Goal: Information Seeking & Learning: Find specific fact

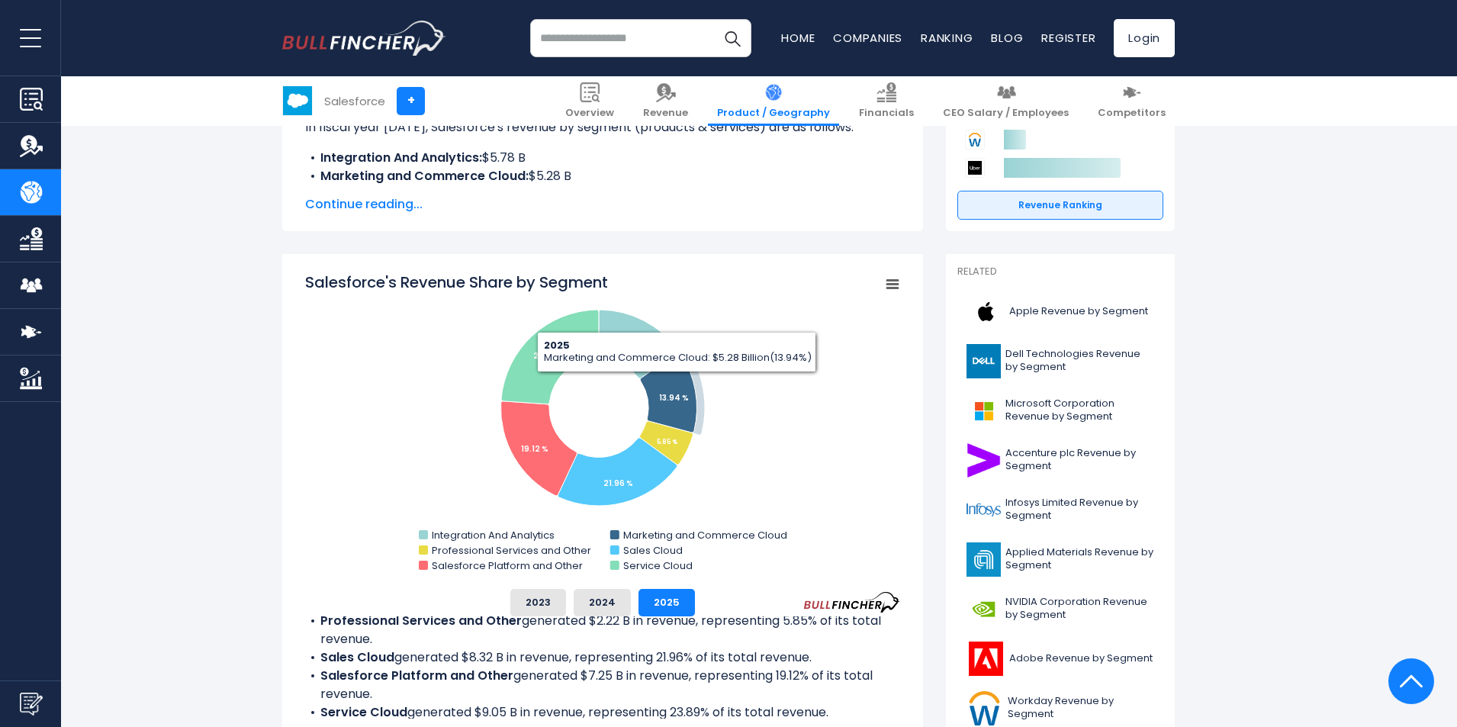
scroll to position [278, 0]
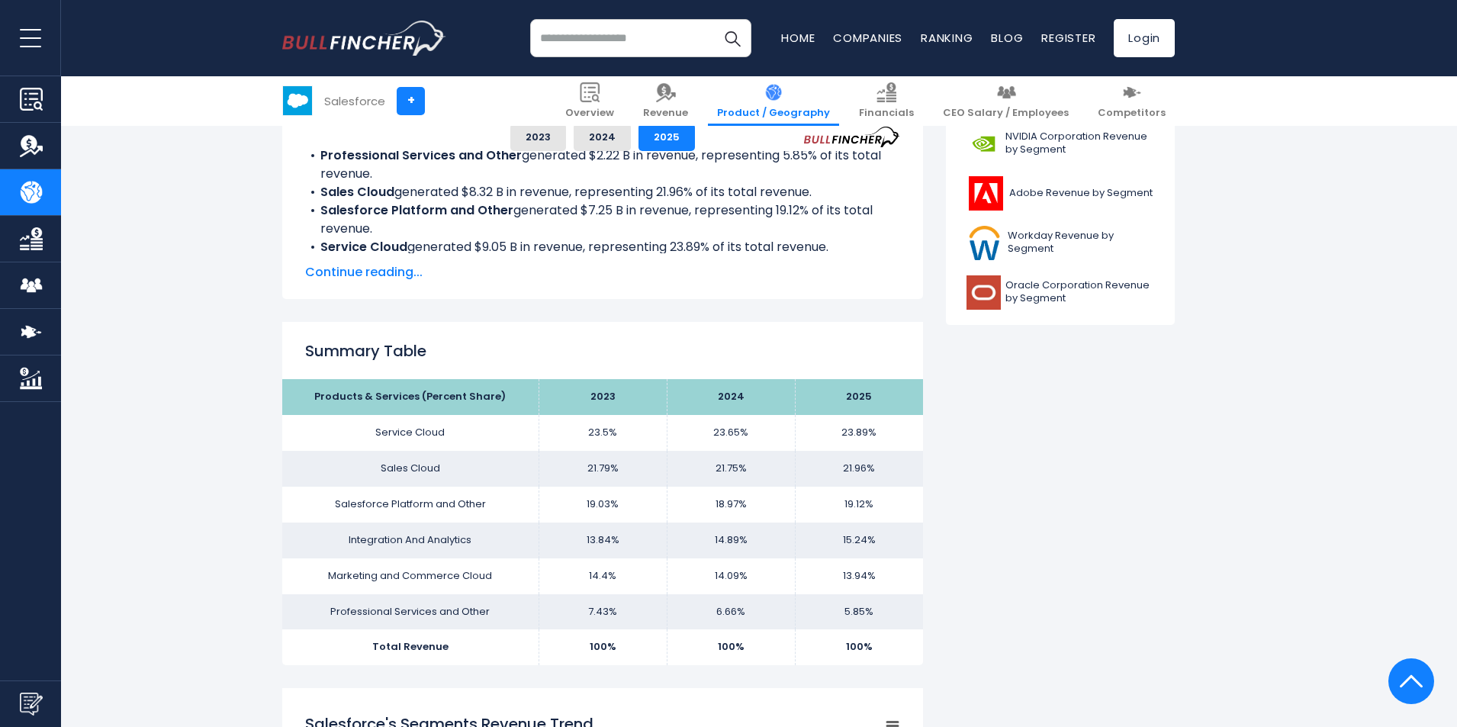
drag, startPoint x: 175, startPoint y: 394, endPoint x: 193, endPoint y: 485, distance: 93.4
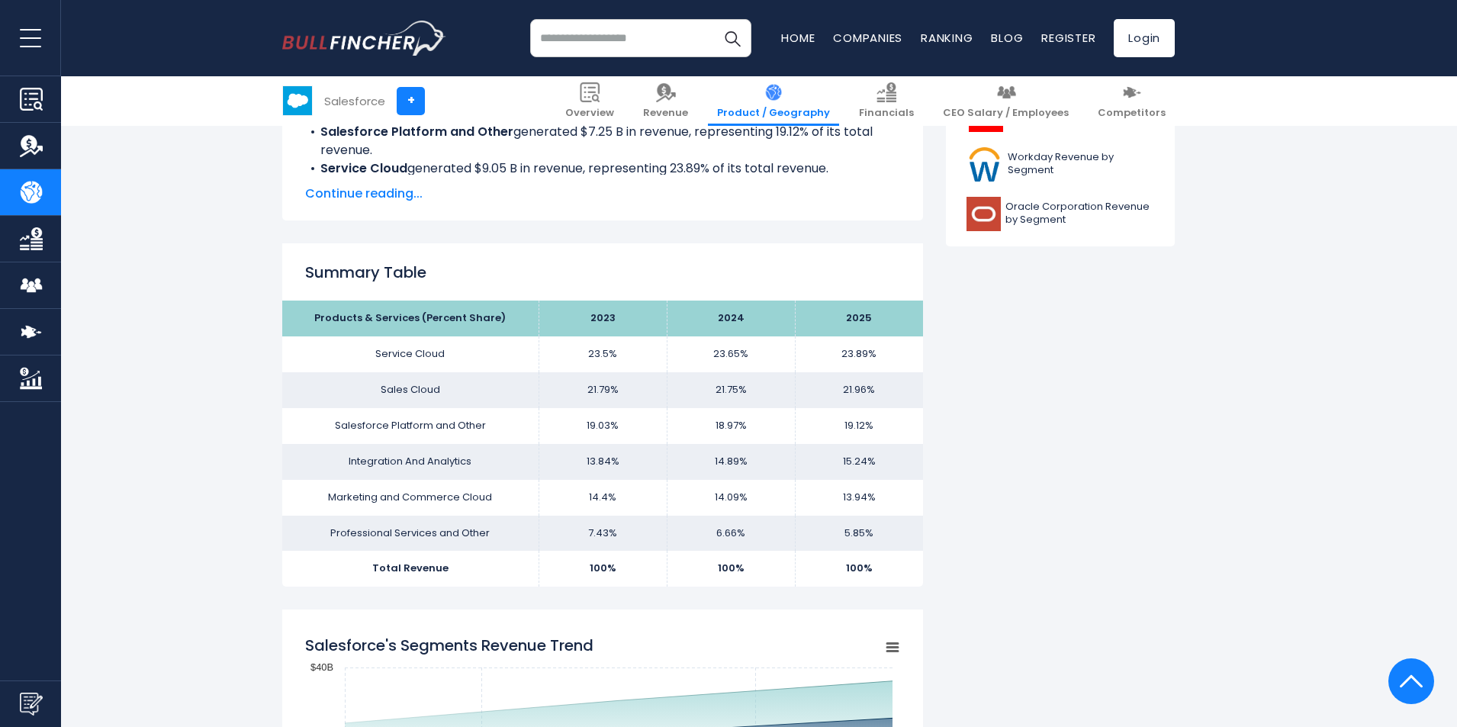
drag, startPoint x: 184, startPoint y: 331, endPoint x: 201, endPoint y: 385, distance: 56.7
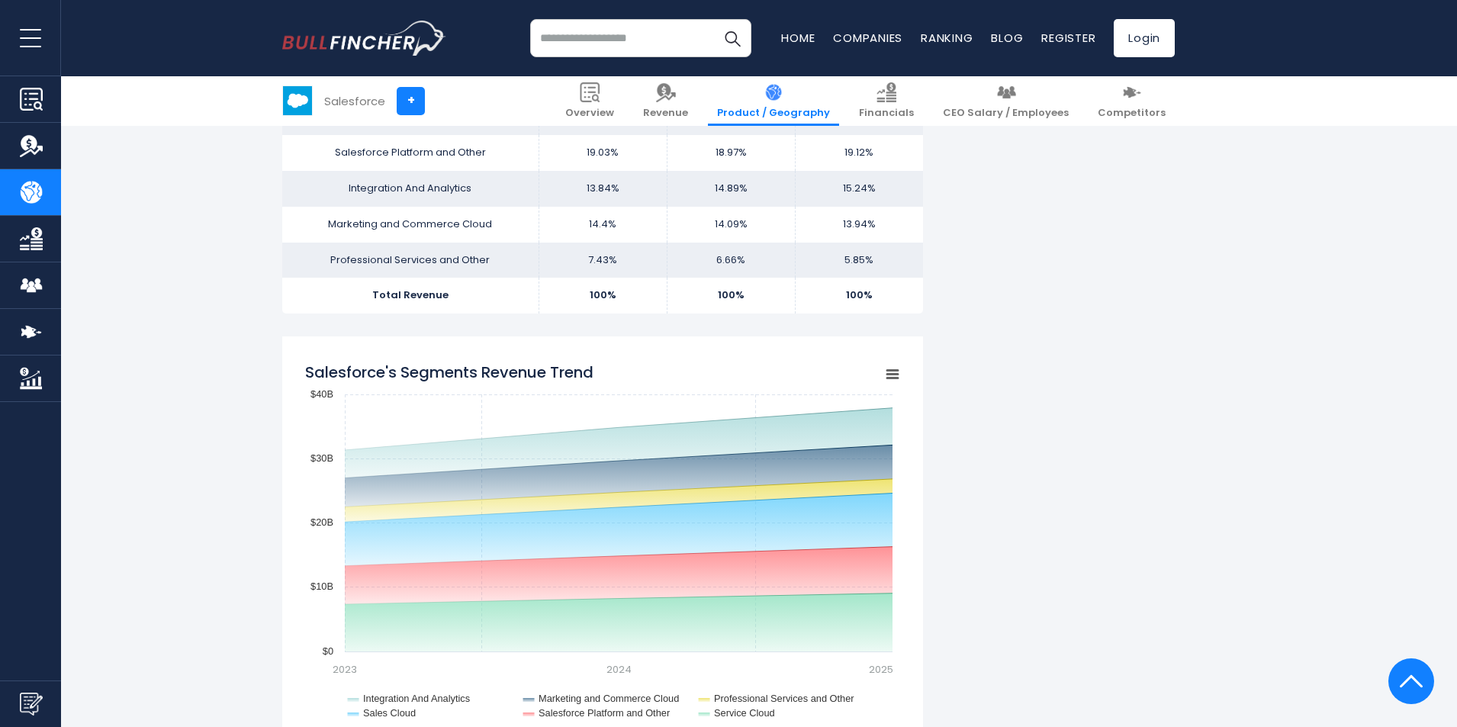
drag, startPoint x: 206, startPoint y: 337, endPoint x: 217, endPoint y: 461, distance: 124.0
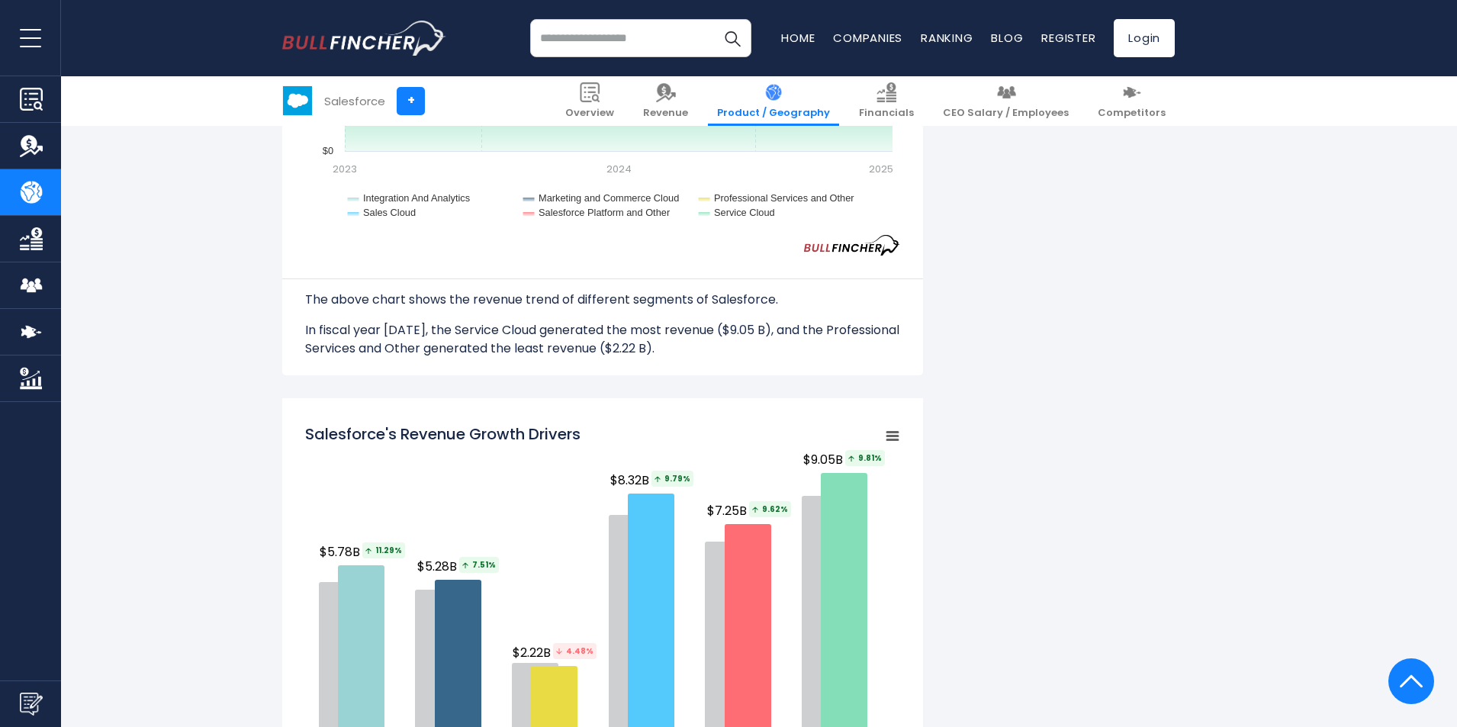
drag, startPoint x: 212, startPoint y: 298, endPoint x: 212, endPoint y: 335, distance: 37.4
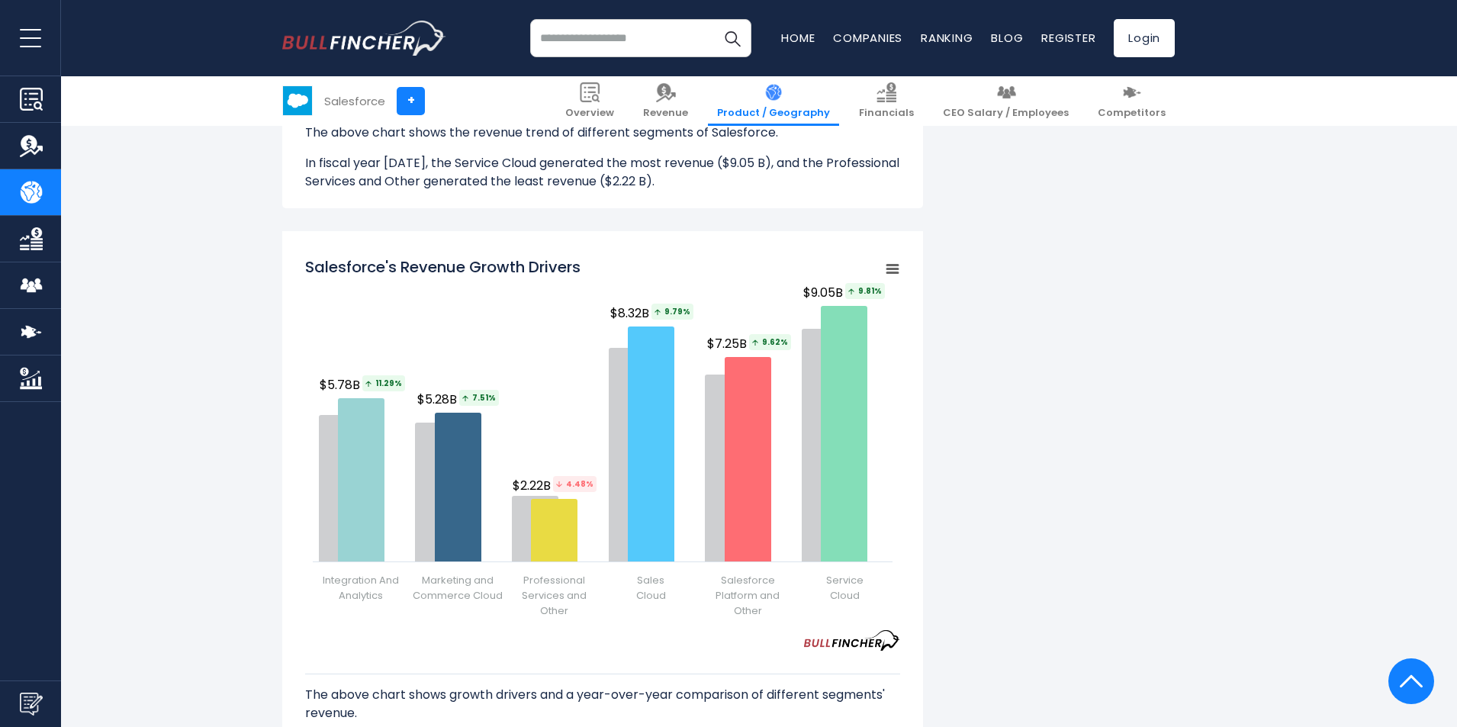
drag, startPoint x: 224, startPoint y: 323, endPoint x: 224, endPoint y: 332, distance: 9.2
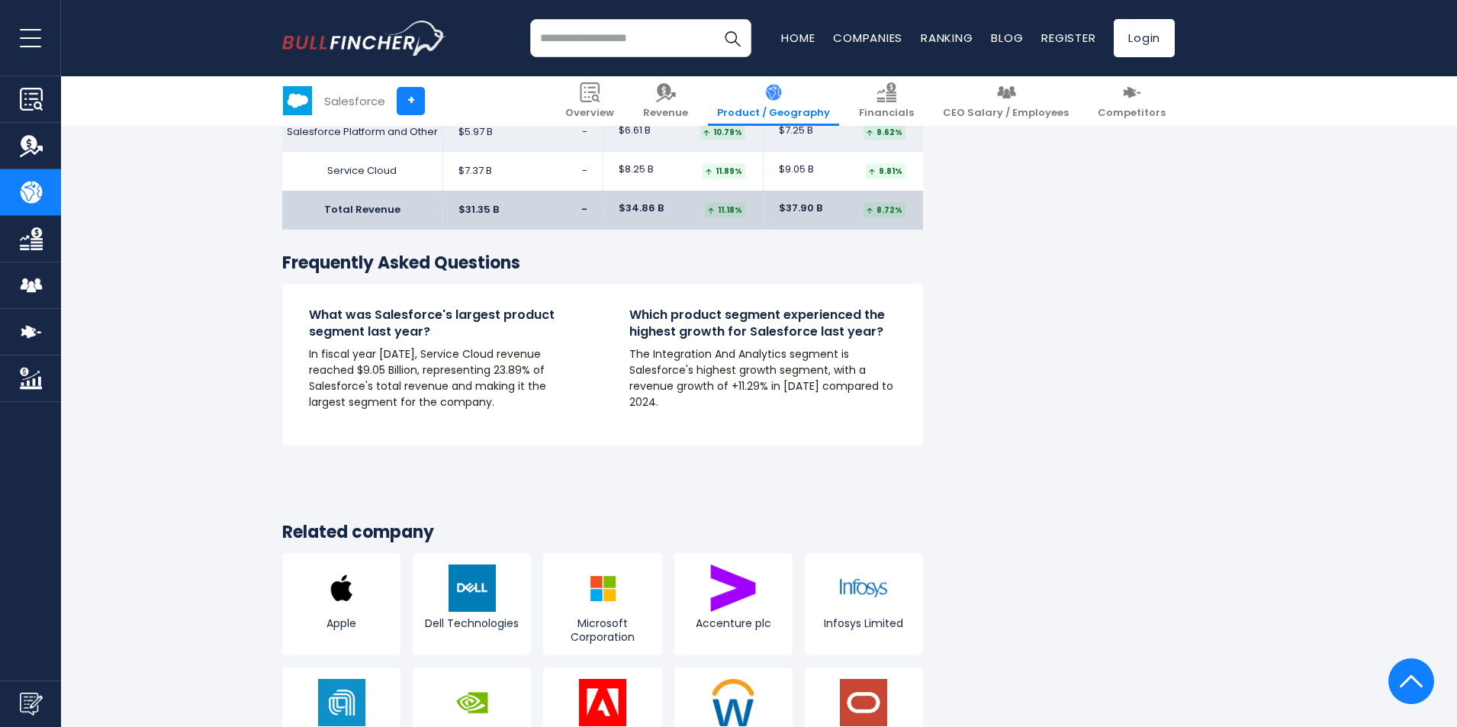
drag, startPoint x: 210, startPoint y: 339, endPoint x: 227, endPoint y: 497, distance: 158.1
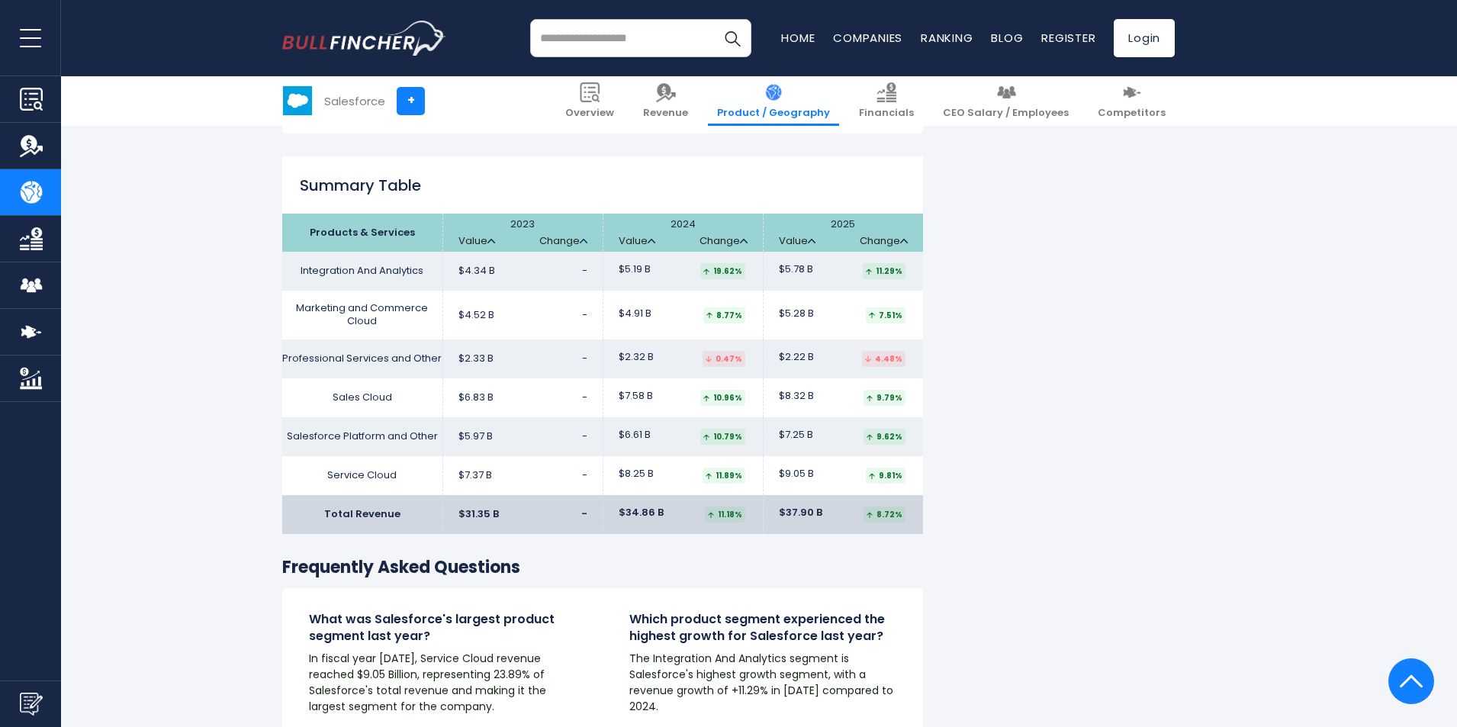
drag, startPoint x: 220, startPoint y: 397, endPoint x: 220, endPoint y: 305, distance: 92.3
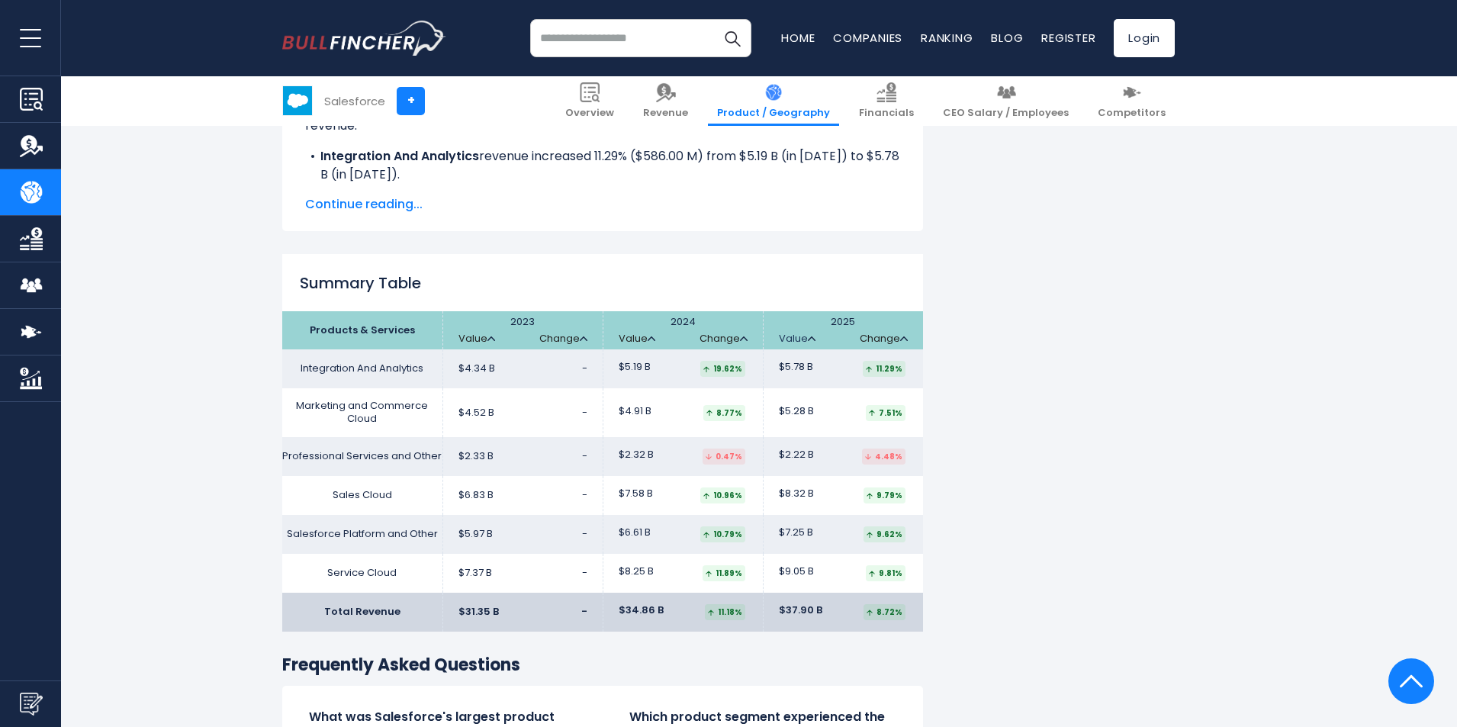
click at [802, 335] on link "Value" at bounding box center [797, 339] width 37 height 13
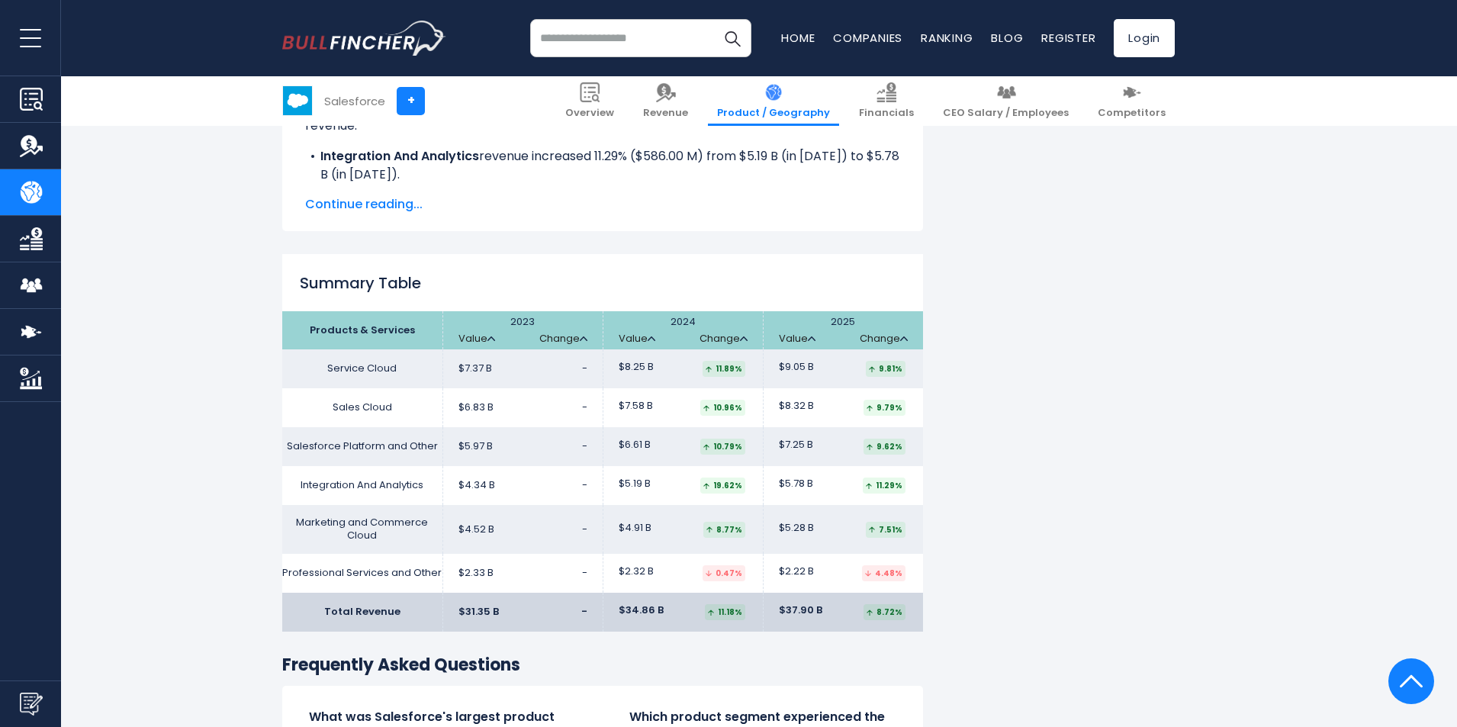
click at [359, 401] on td "Sales Cloud" at bounding box center [362, 407] width 160 height 39
drag, startPoint x: 329, startPoint y: 368, endPoint x: 397, endPoint y: 367, distance: 68.7
click at [397, 367] on td "Service Cloud" at bounding box center [362, 368] width 160 height 39
copy td "Service Cloud"
drag, startPoint x: 391, startPoint y: 407, endPoint x: 330, endPoint y: 401, distance: 62.2
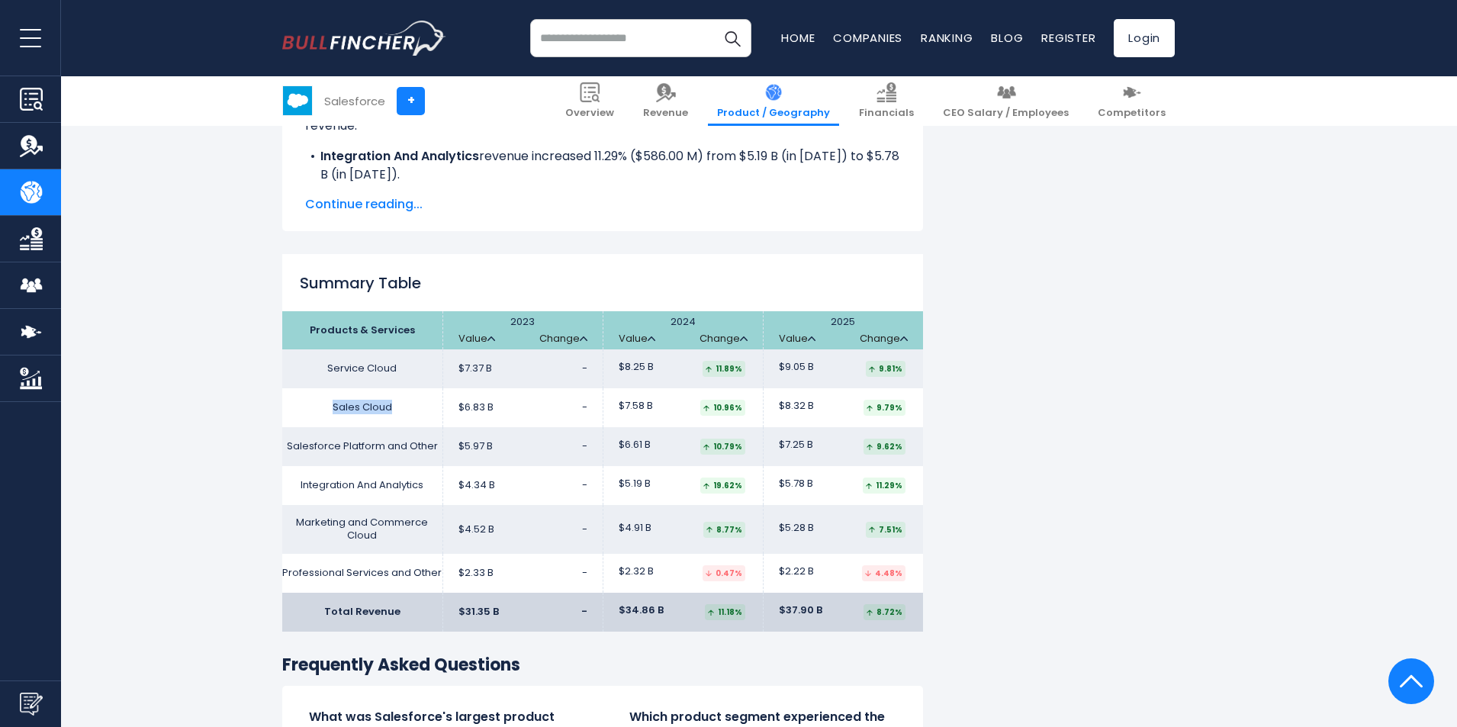
click at [330, 401] on td "Sales Cloud" at bounding box center [362, 407] width 160 height 39
copy td "Sales Cloud"
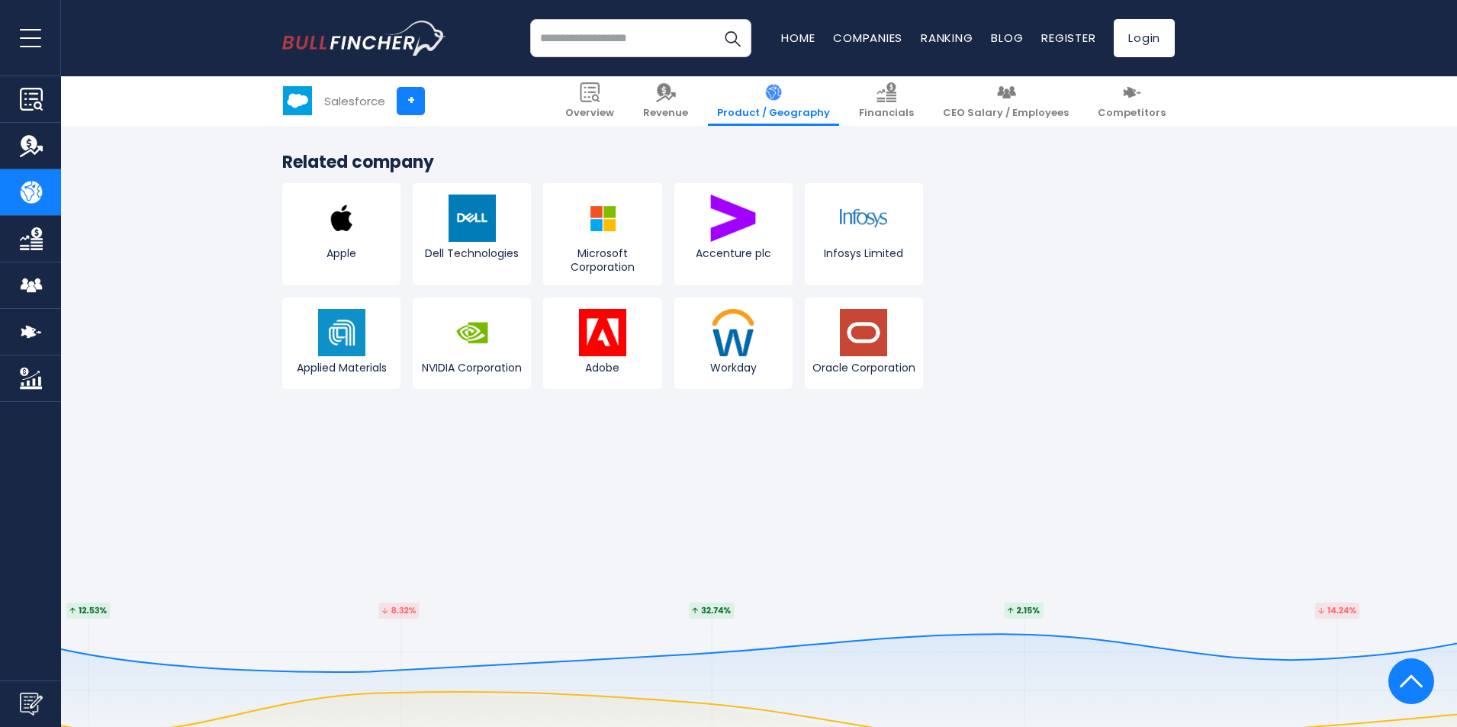
drag, startPoint x: 1163, startPoint y: 326, endPoint x: 1160, endPoint y: 399, distance: 73.3
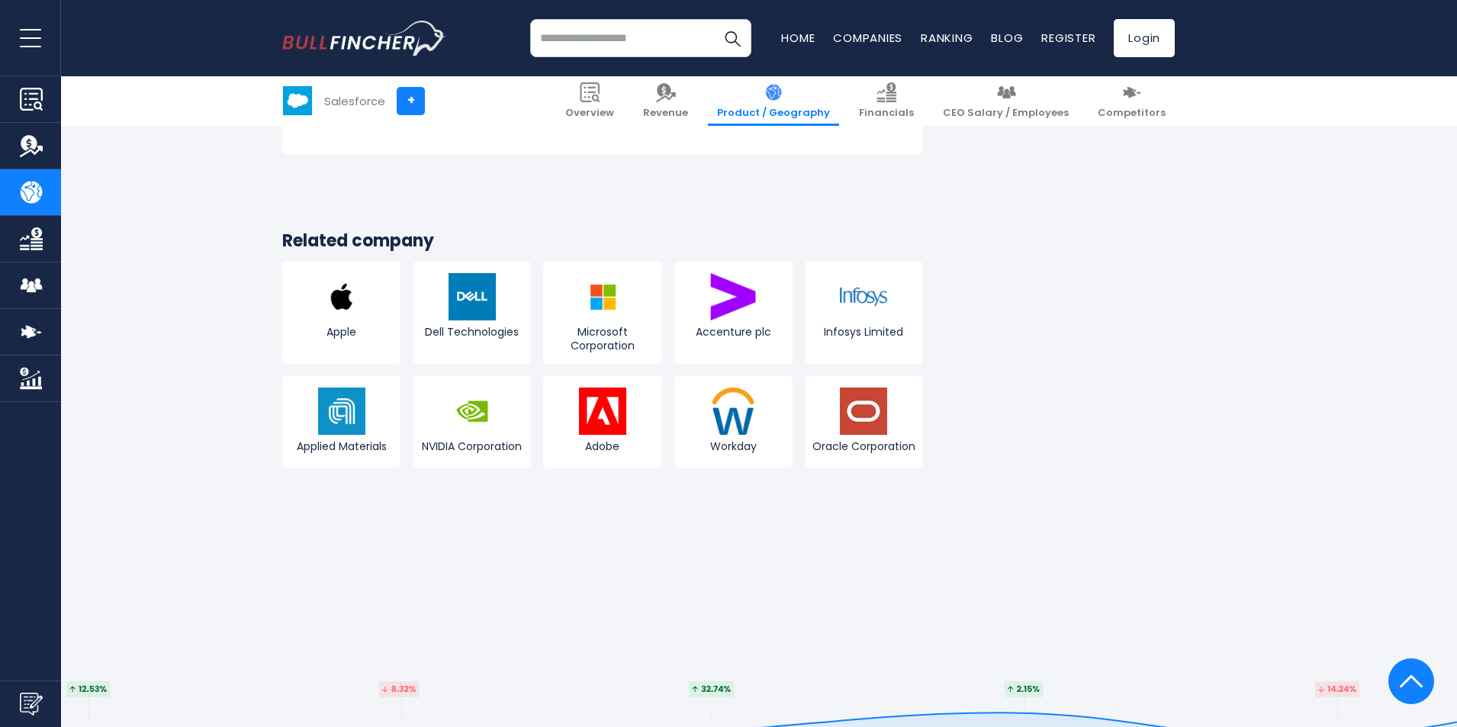
scroll to position [3014, 0]
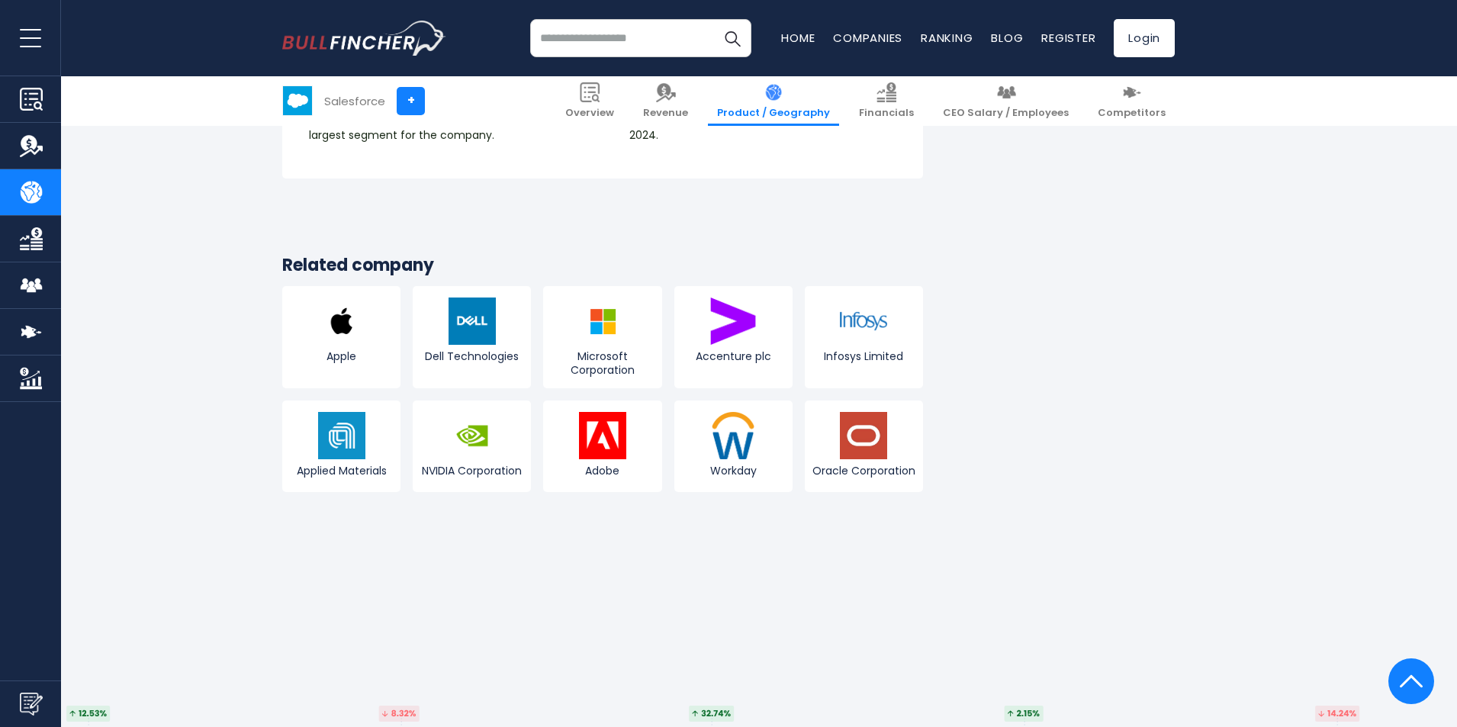
drag, startPoint x: 1153, startPoint y: 383, endPoint x: 1148, endPoint y: 332, distance: 51.4
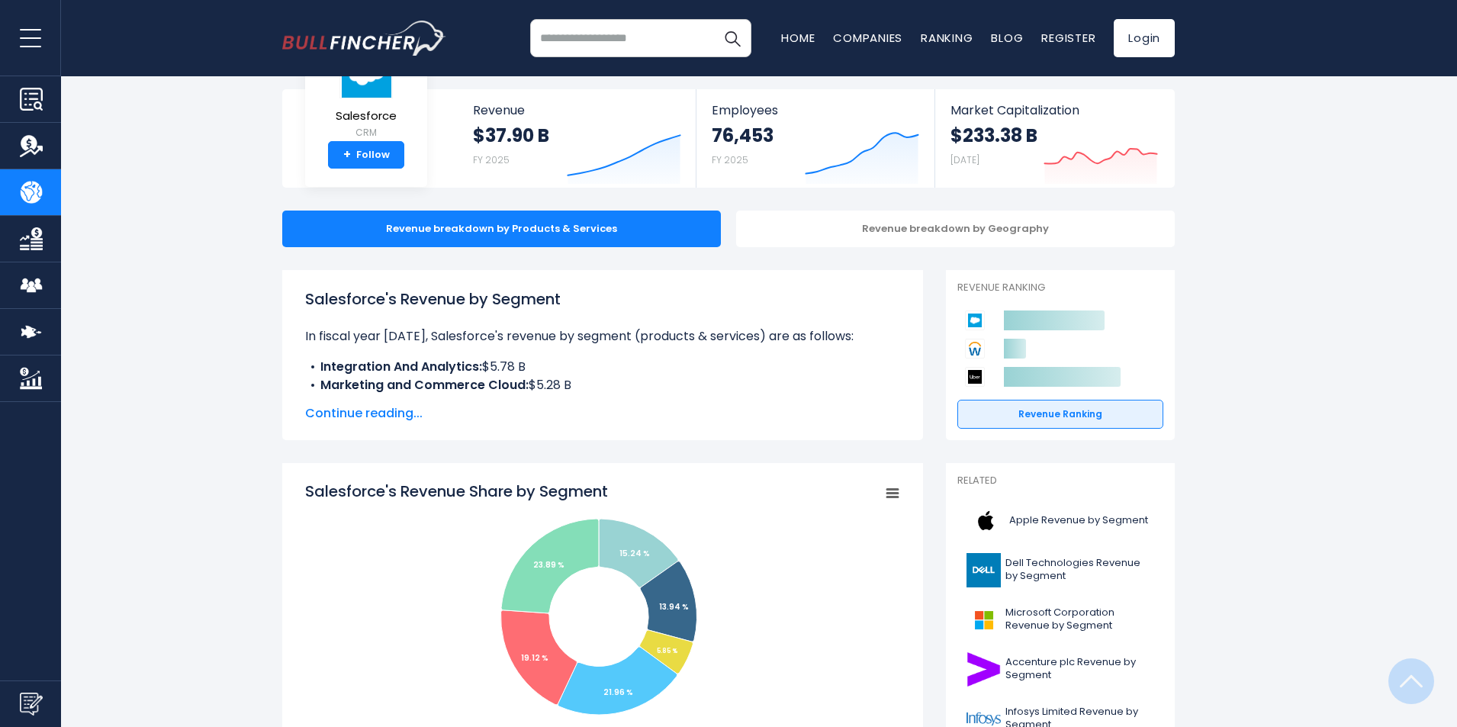
scroll to position [0, 0]
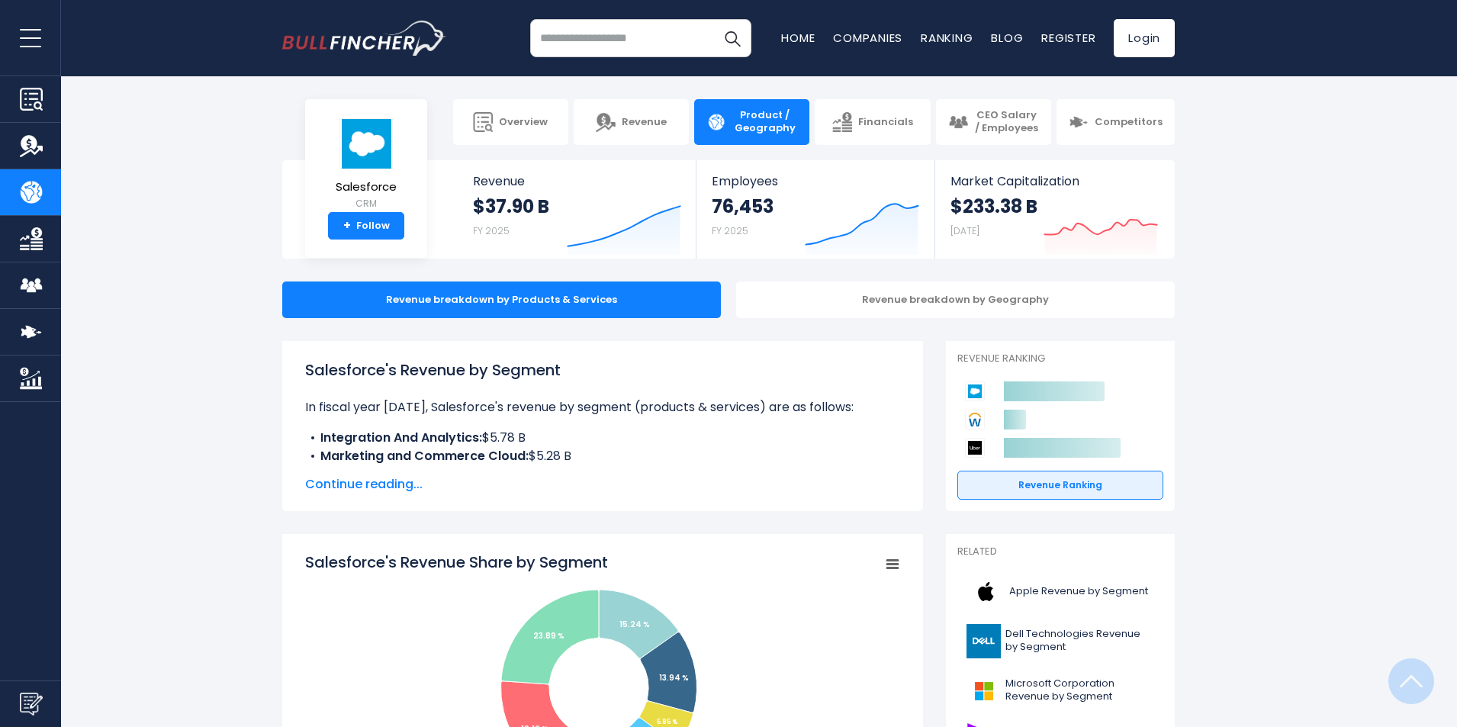
drag, startPoint x: 1157, startPoint y: 366, endPoint x: 803, endPoint y: -66, distance: 558.9
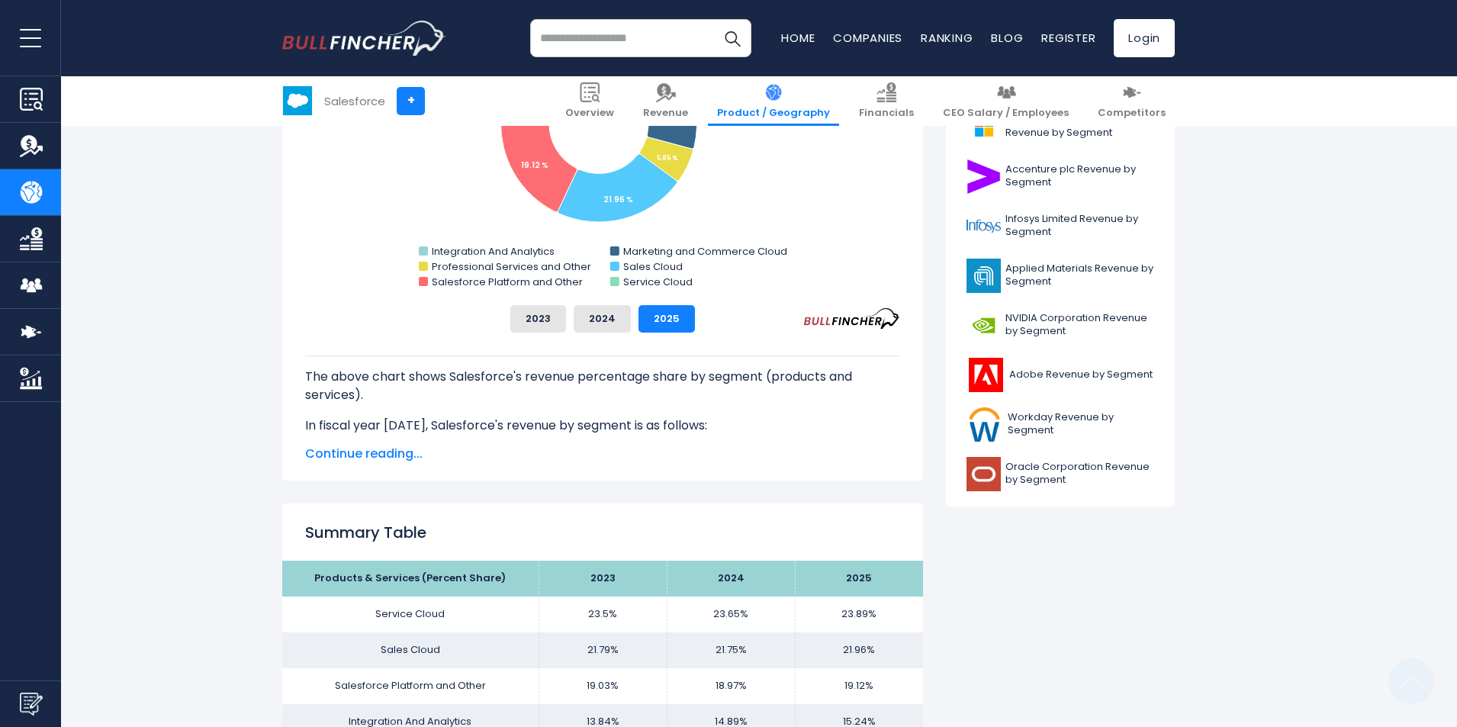
drag, startPoint x: 741, startPoint y: 424, endPoint x: 739, endPoint y: 555, distance: 130.5
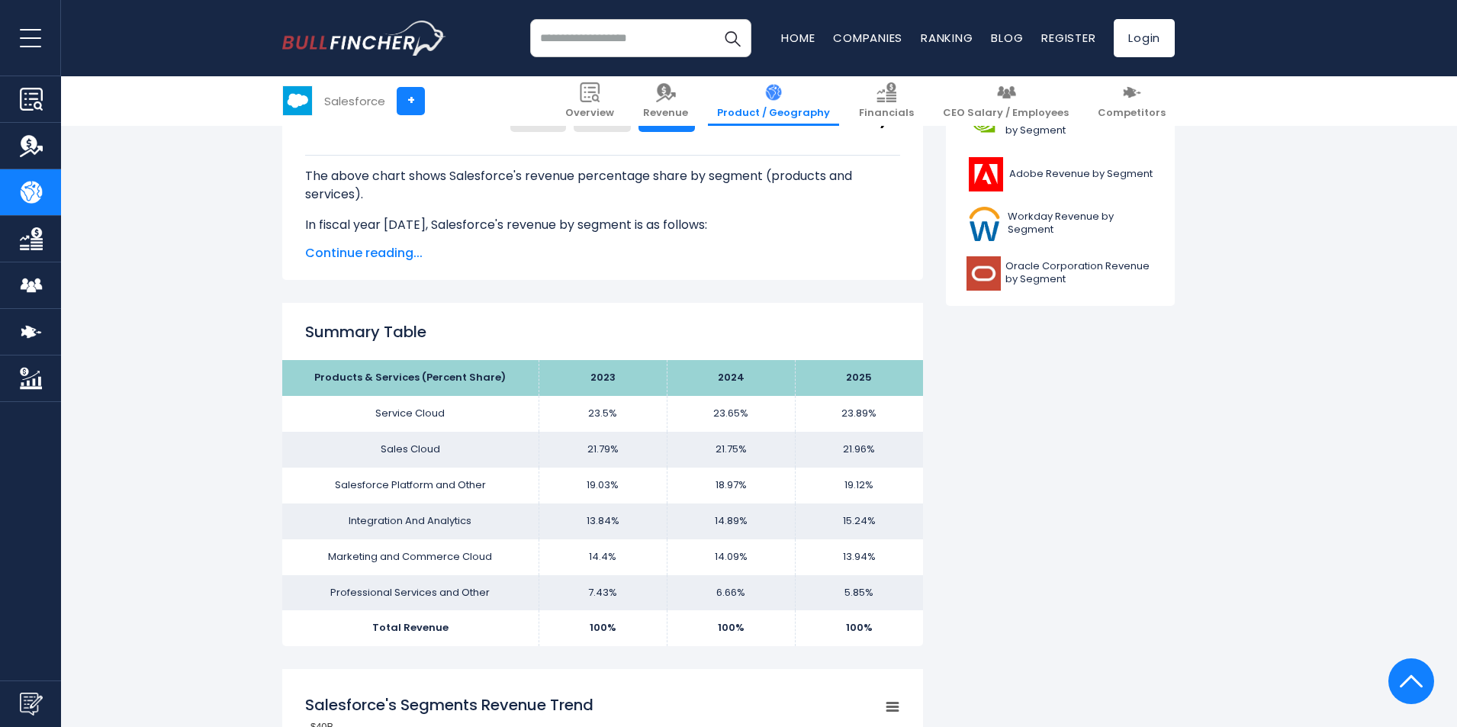
drag, startPoint x: 777, startPoint y: 439, endPoint x: 777, endPoint y: 506, distance: 66.4
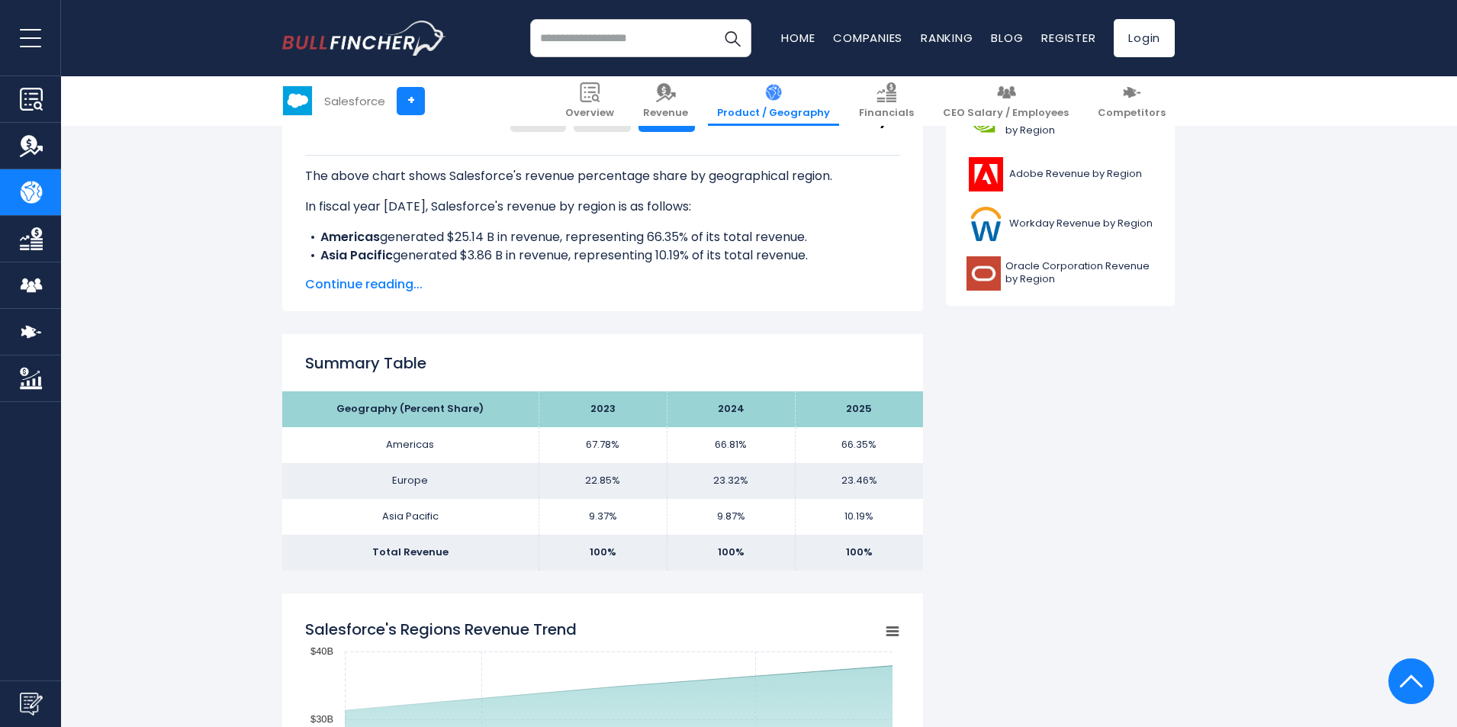
drag, startPoint x: 869, startPoint y: 434, endPoint x: 859, endPoint y: 513, distance: 79.2
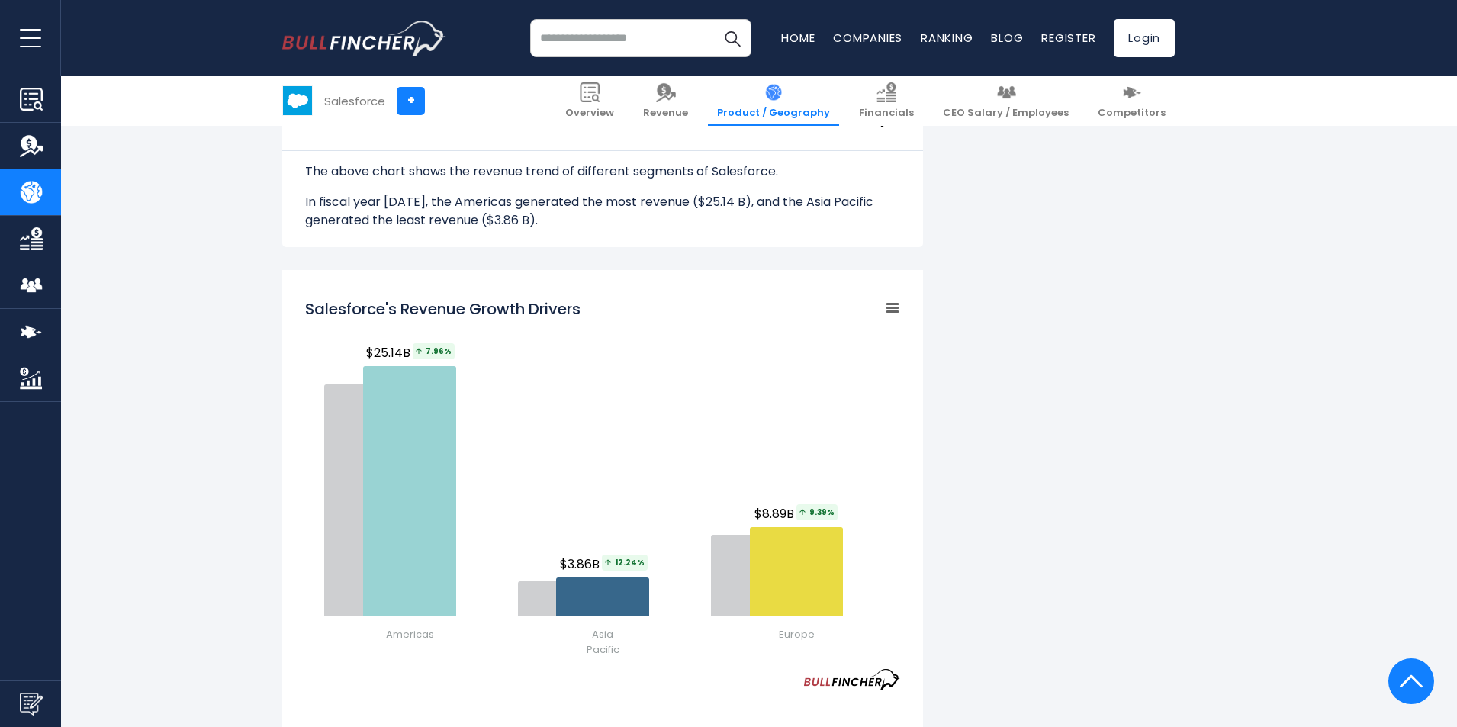
drag, startPoint x: 1082, startPoint y: 278, endPoint x: 1061, endPoint y: 476, distance: 199.4
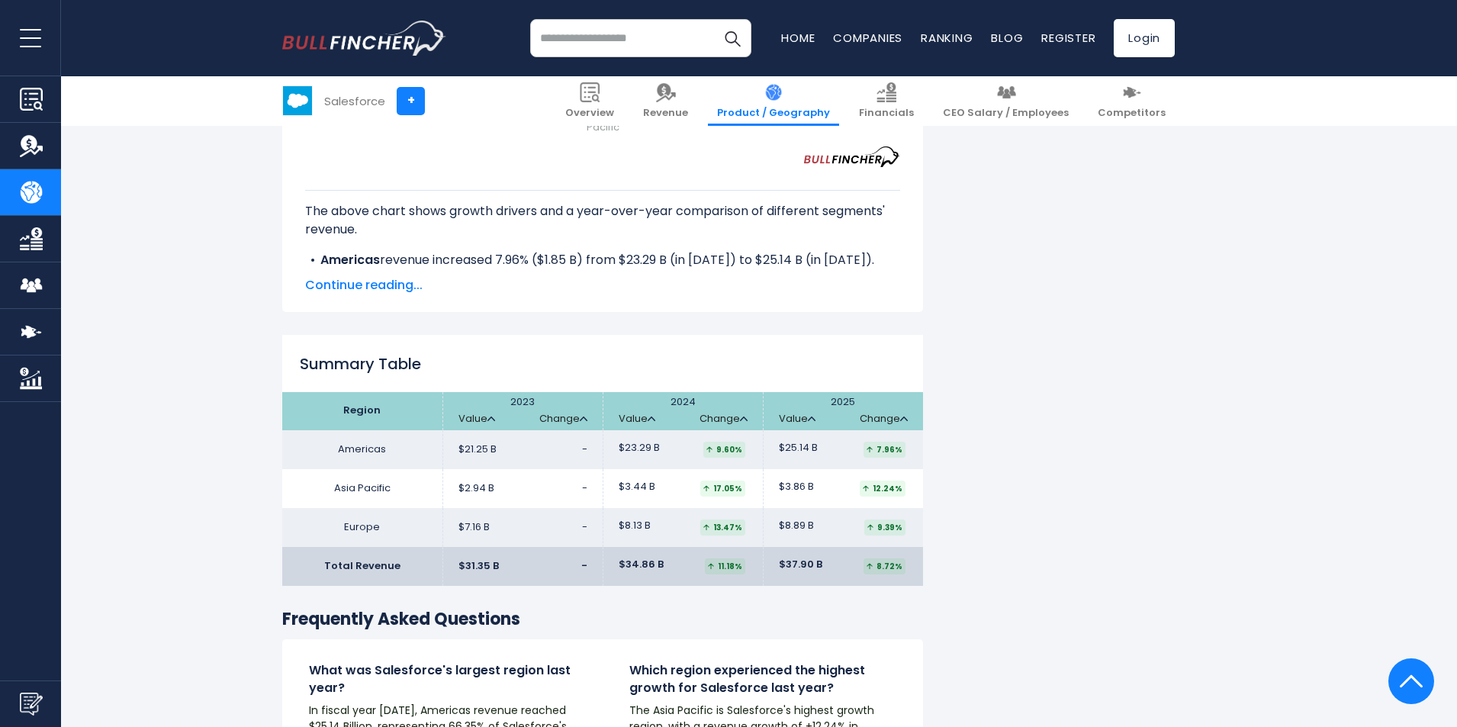
drag, startPoint x: 1087, startPoint y: 333, endPoint x: 1076, endPoint y: 429, distance: 97.5
